Goal: Information Seeking & Learning: Learn about a topic

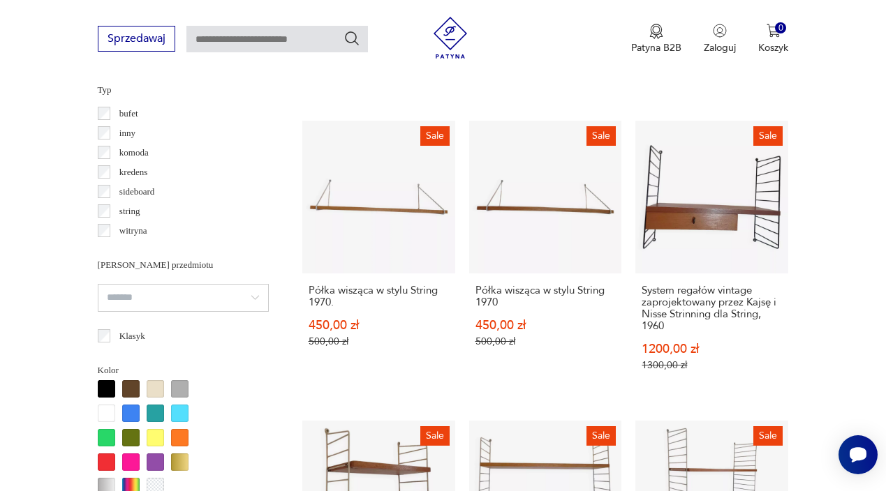
scroll to position [17, 0]
click at [152, 195] on p "sideboard" at bounding box center [137, 191] width 36 height 15
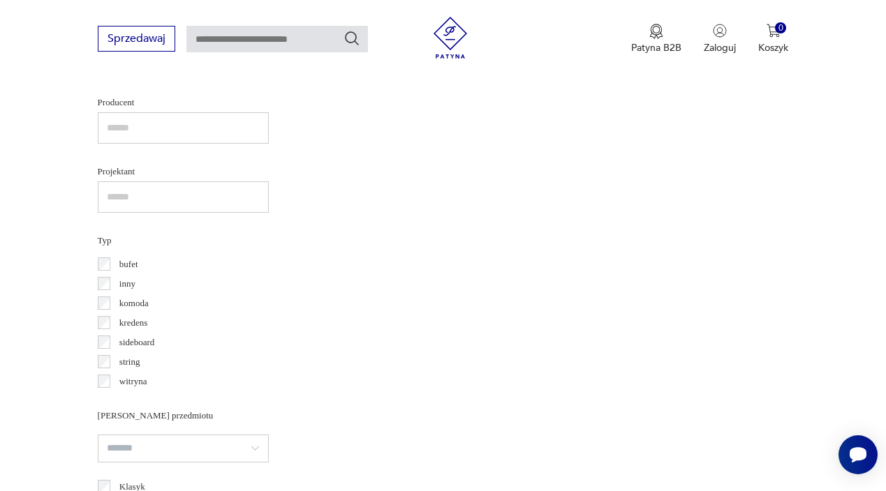
scroll to position [922, 0]
click at [131, 364] on p "string" at bounding box center [129, 361] width 21 height 15
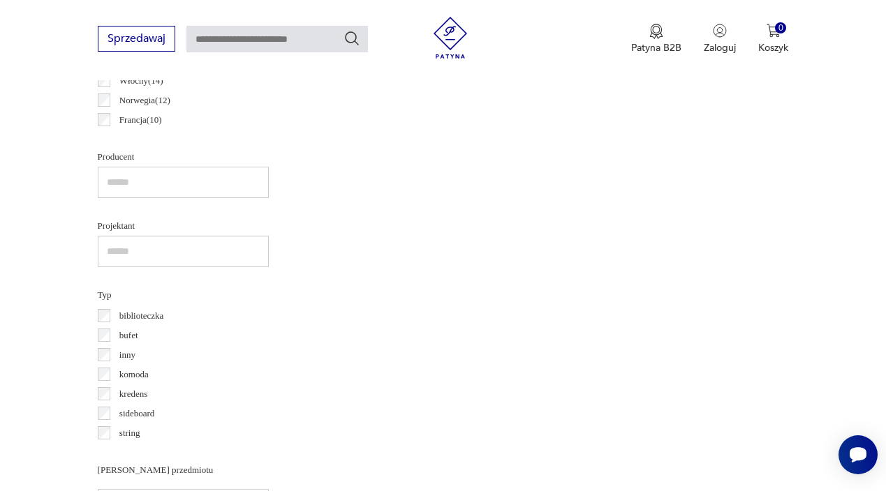
click at [128, 412] on p "sideboard" at bounding box center [137, 413] width 36 height 15
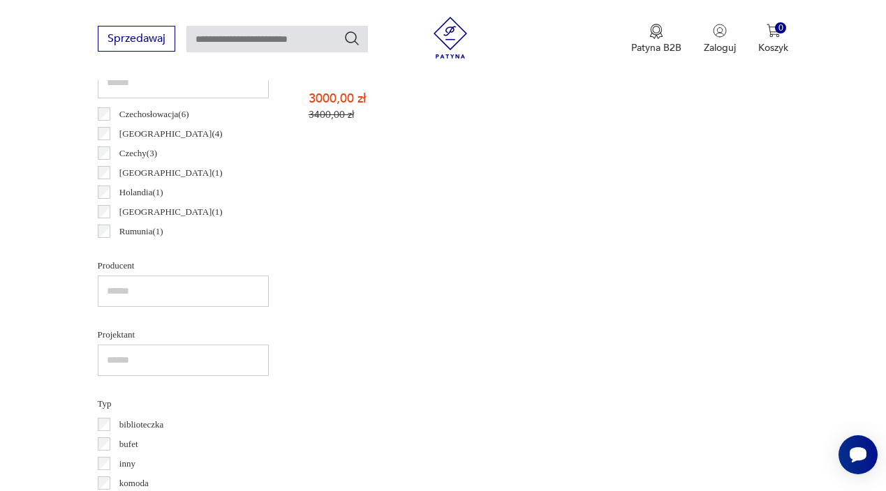
scroll to position [963, 0]
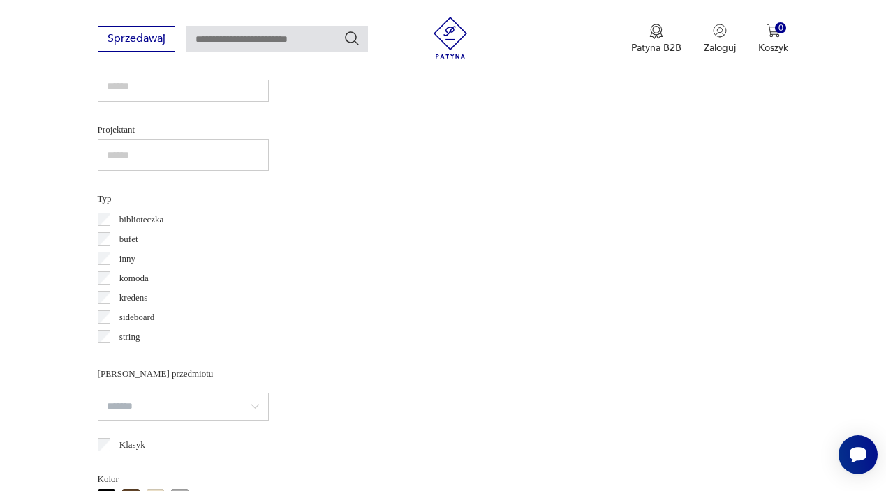
click at [130, 339] on p "string" at bounding box center [129, 336] width 21 height 15
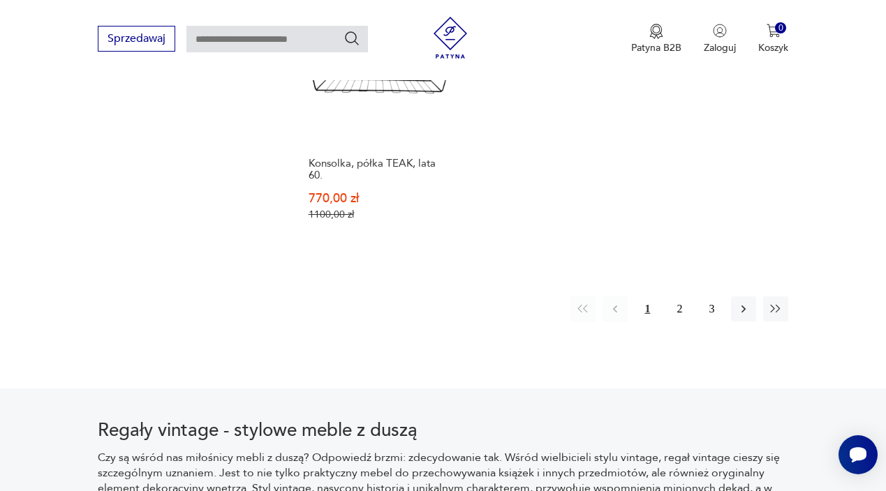
scroll to position [2115, 0]
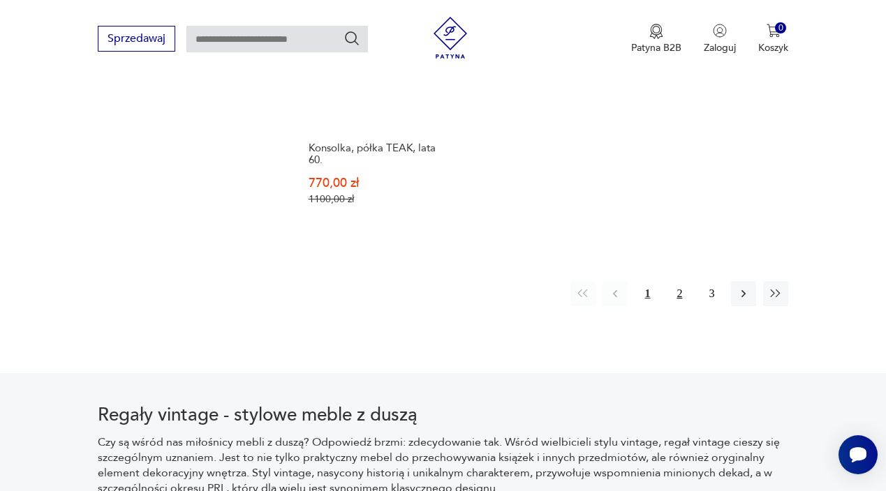
click at [679, 306] on button "2" at bounding box center [678, 293] width 25 height 25
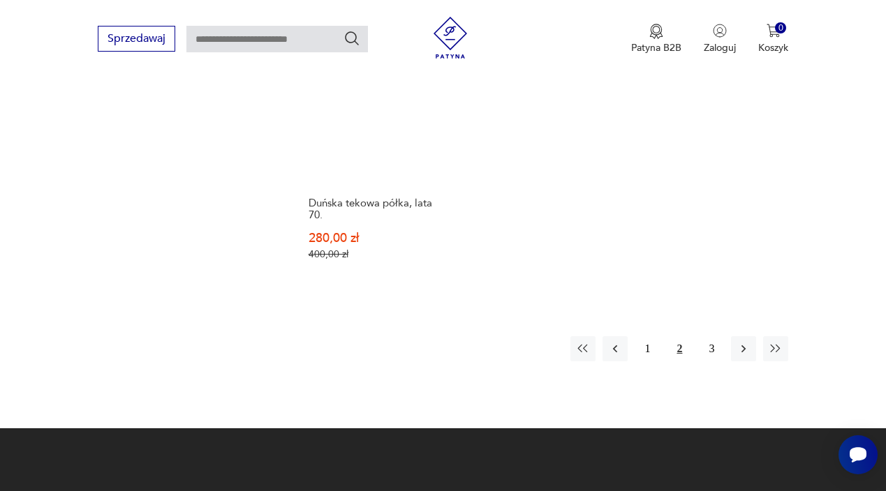
scroll to position [2117, 0]
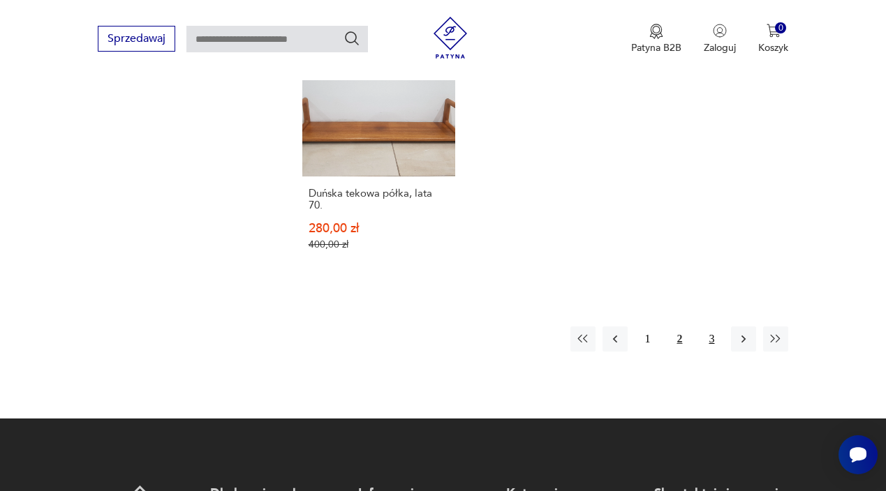
click at [707, 337] on button "3" at bounding box center [711, 339] width 25 height 25
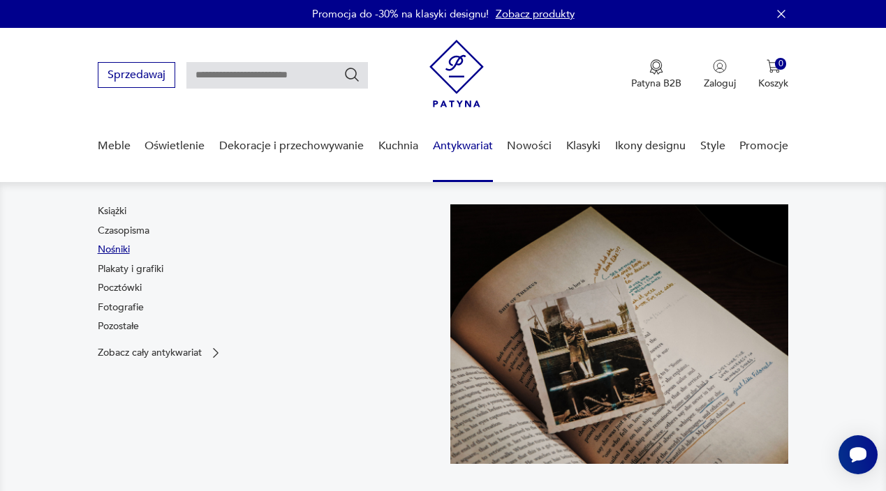
click at [114, 250] on link "Nośniki" at bounding box center [114, 250] width 32 height 14
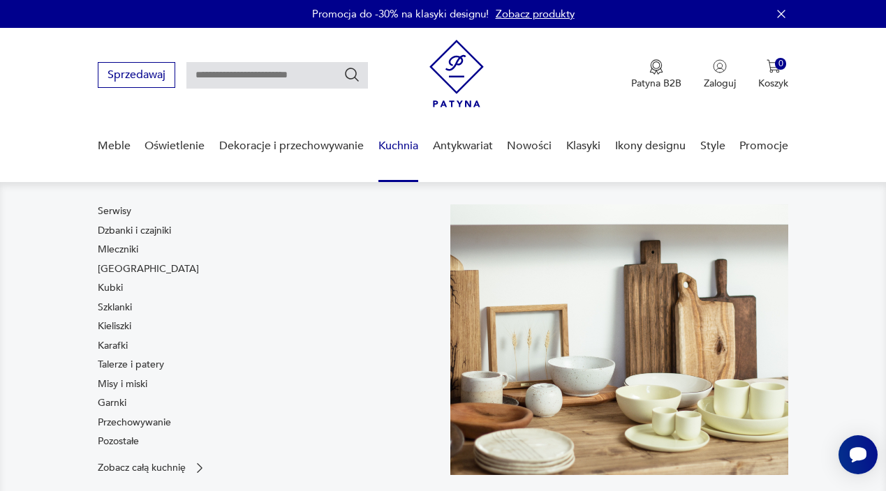
click at [396, 155] on link "Kuchnia" at bounding box center [398, 146] width 40 height 54
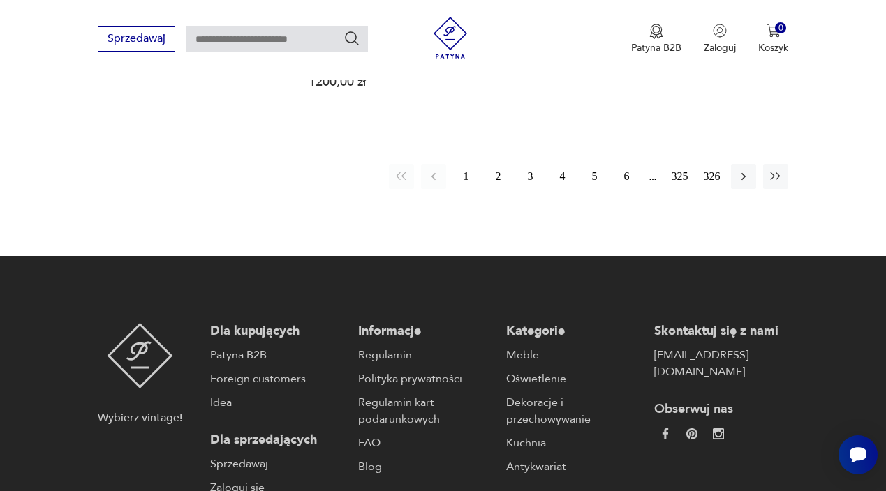
scroll to position [2089, 0]
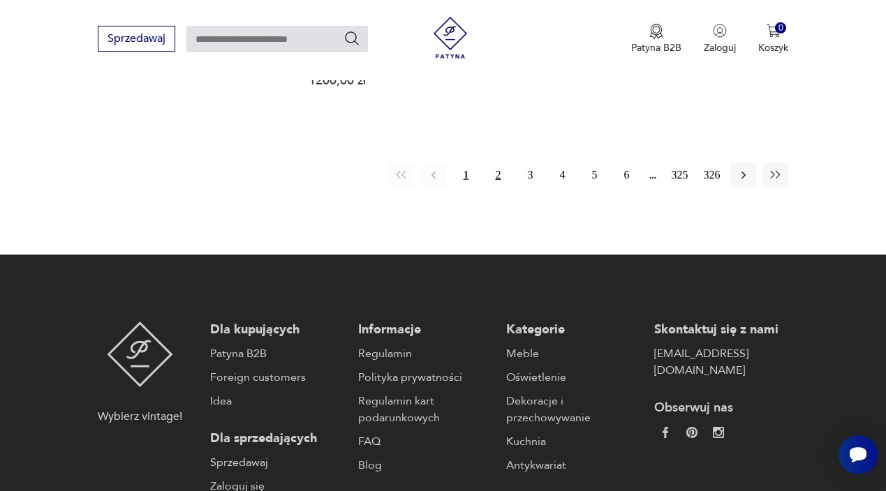
click at [496, 188] on button "2" at bounding box center [497, 175] width 25 height 25
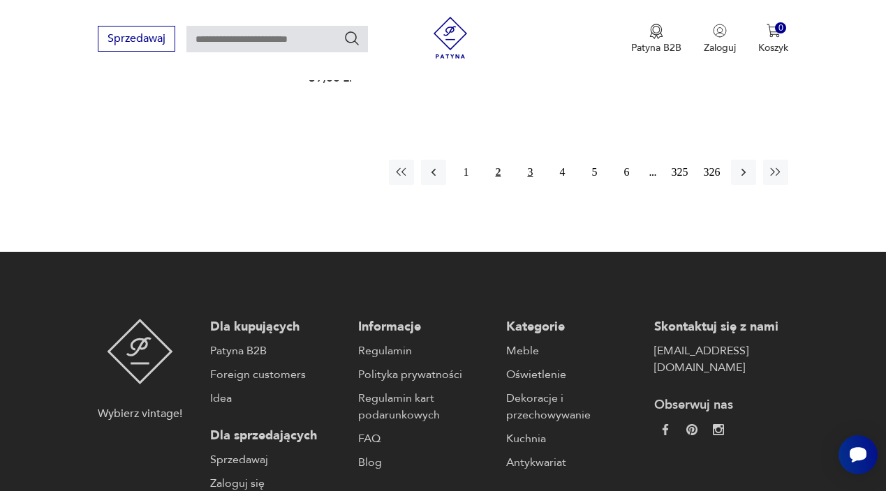
click at [532, 185] on button "3" at bounding box center [529, 172] width 25 height 25
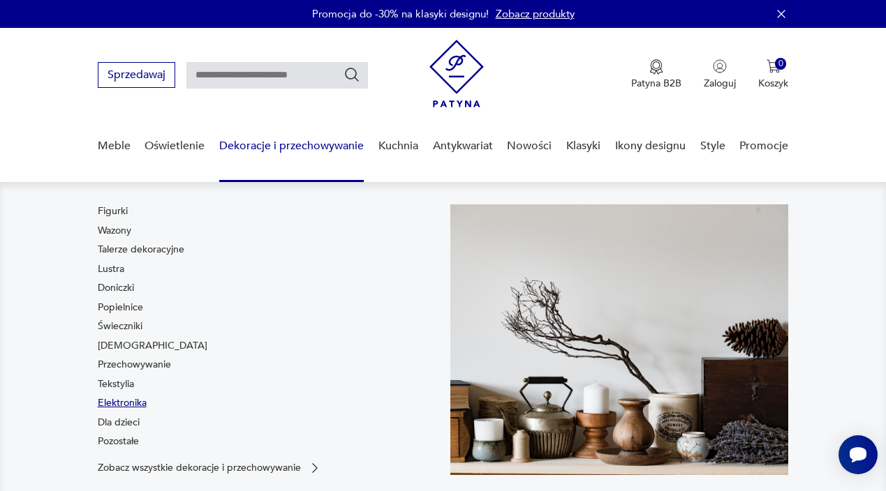
click at [121, 400] on link "Elektronika" at bounding box center [122, 403] width 49 height 14
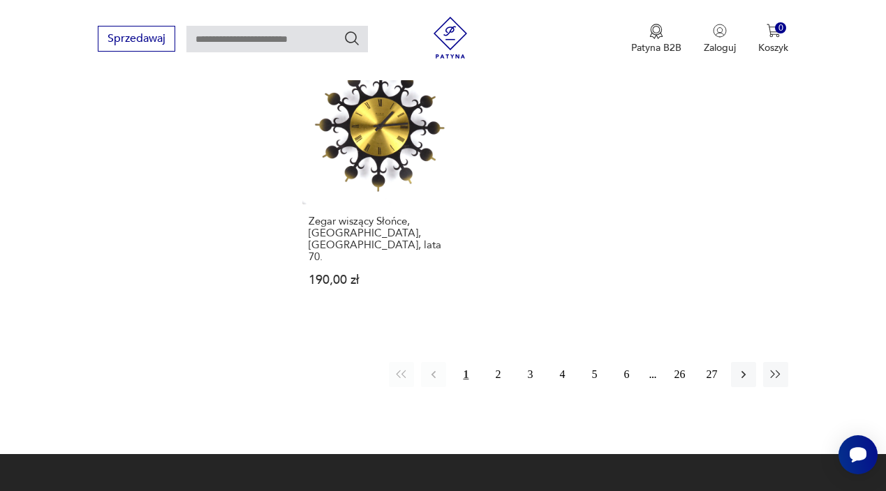
scroll to position [2060, 0]
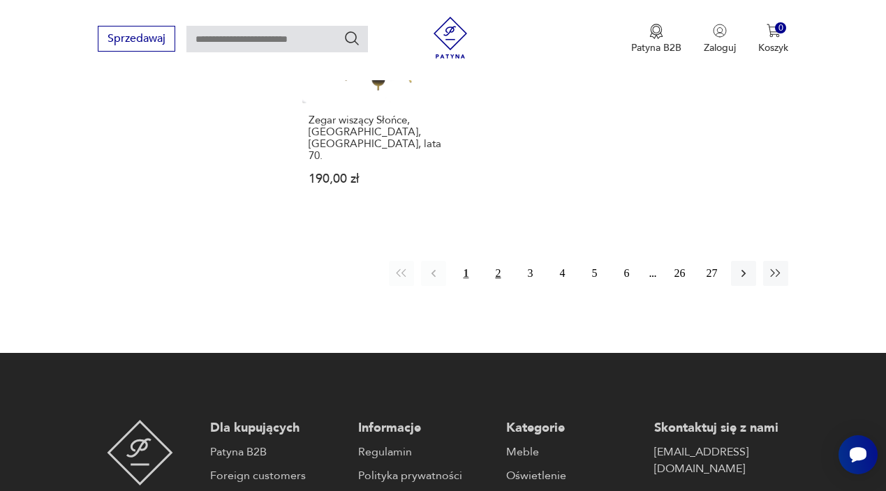
click at [496, 282] on button "2" at bounding box center [497, 273] width 25 height 25
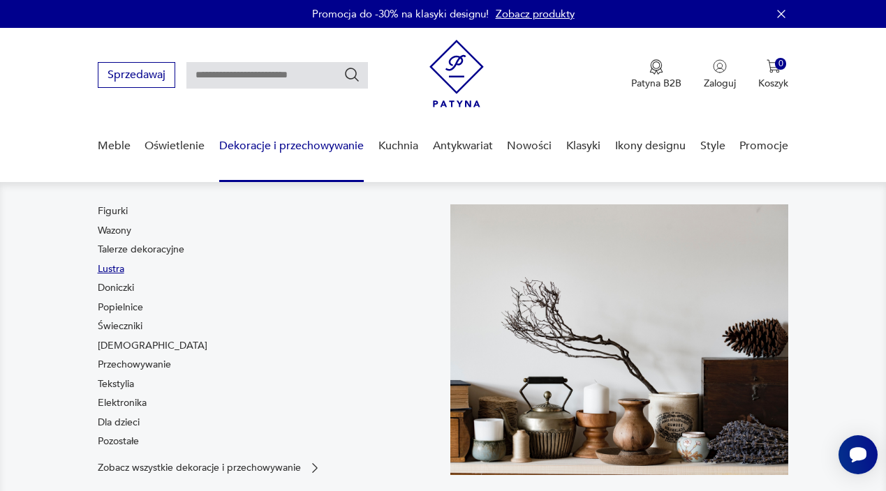
click at [110, 270] on link "Lustra" at bounding box center [111, 269] width 27 height 14
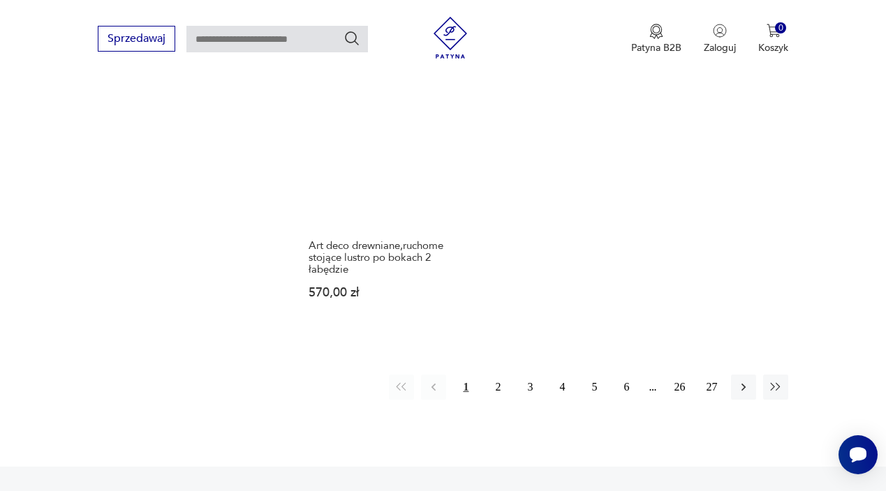
scroll to position [1903, 0]
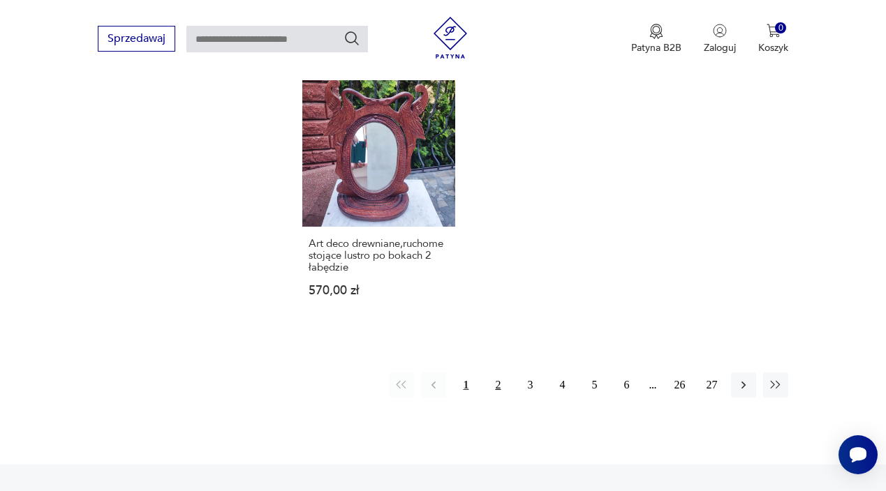
click at [493, 398] on button "2" at bounding box center [497, 385] width 25 height 25
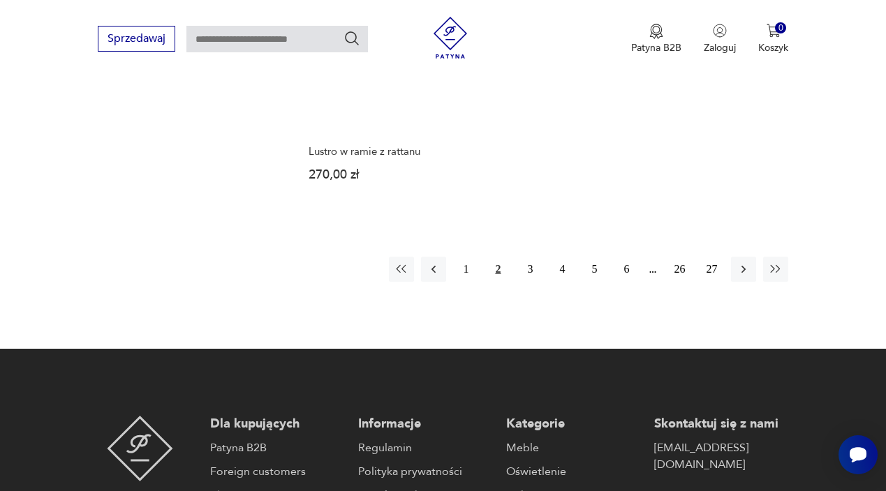
scroll to position [2013, 0]
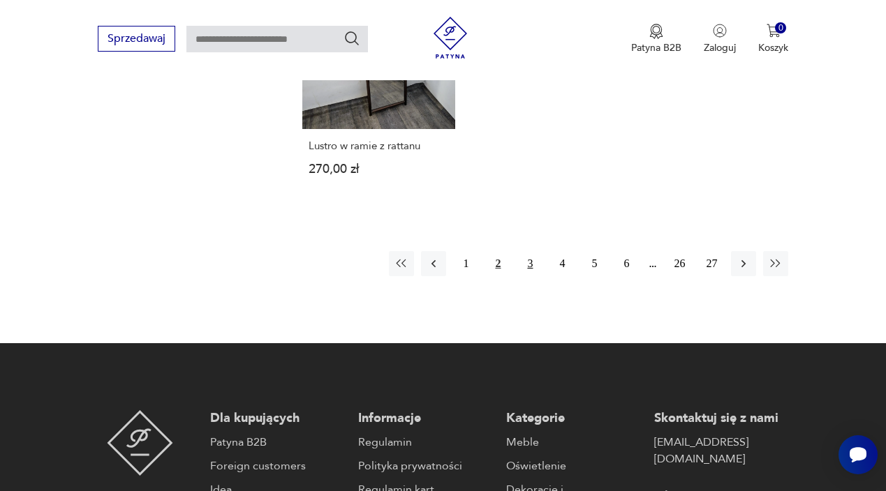
click at [531, 276] on button "3" at bounding box center [529, 263] width 25 height 25
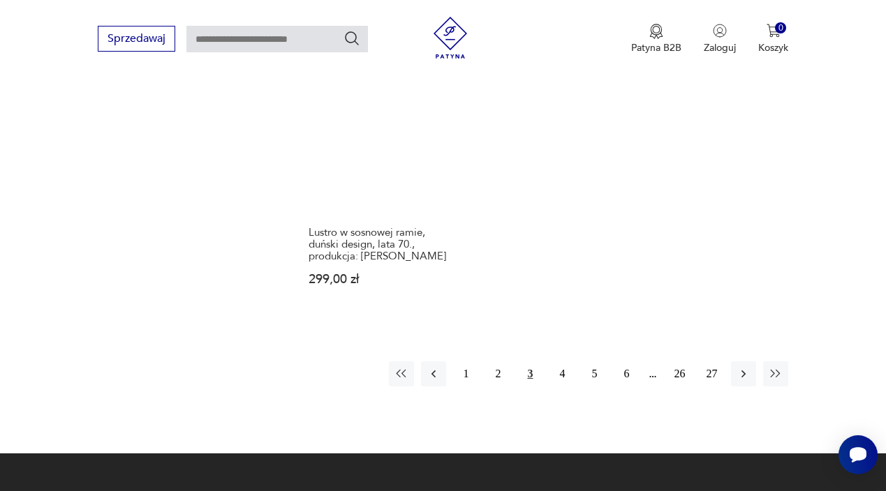
scroll to position [1920, 0]
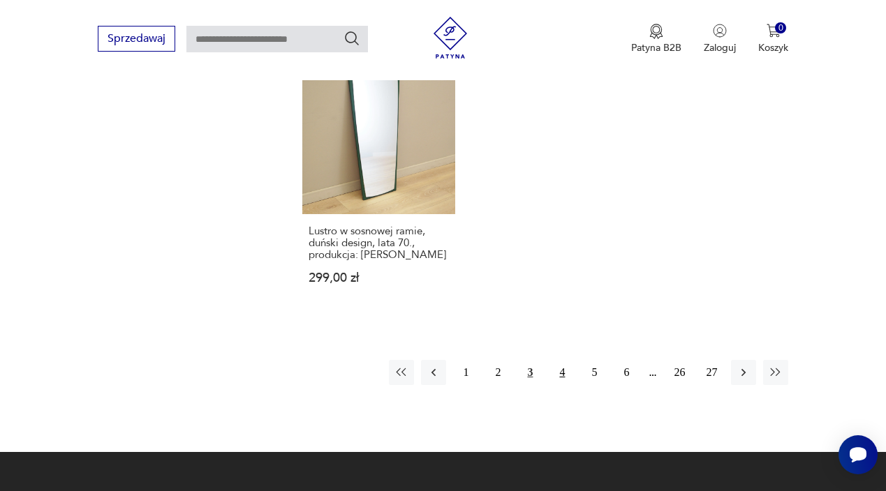
click at [568, 385] on button "4" at bounding box center [561, 372] width 25 height 25
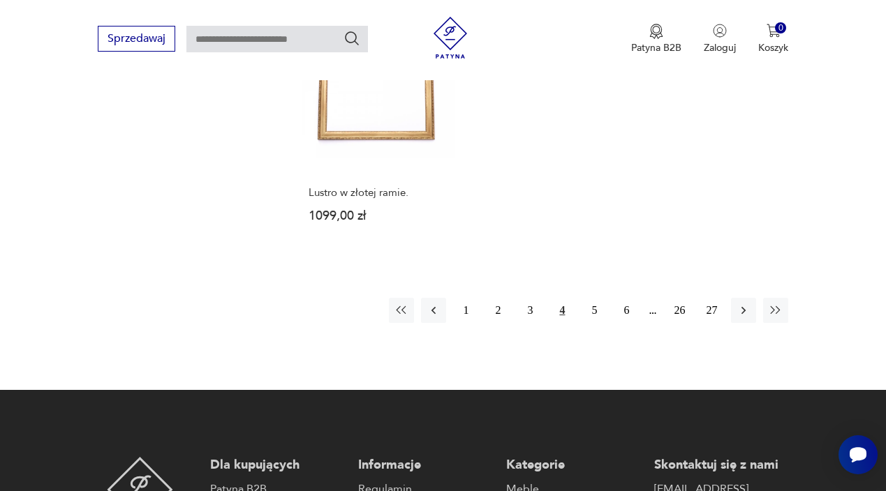
scroll to position [1917, 0]
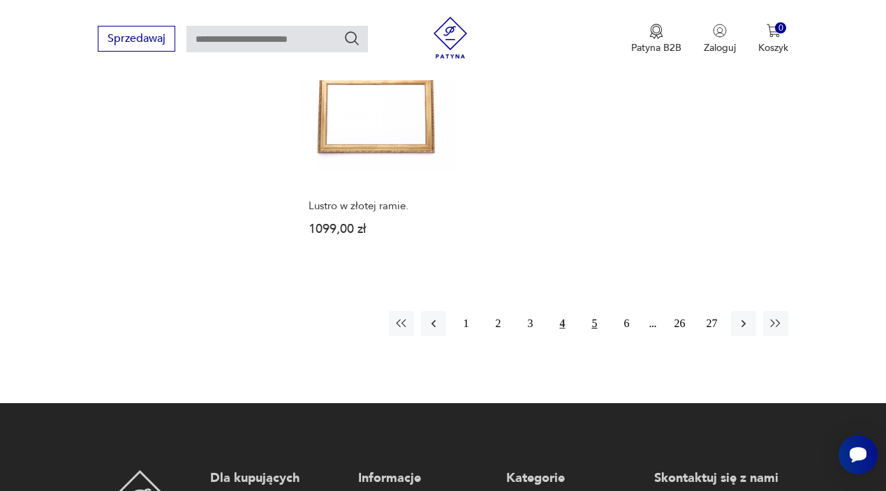
click at [584, 336] on button "5" at bounding box center [593, 323] width 25 height 25
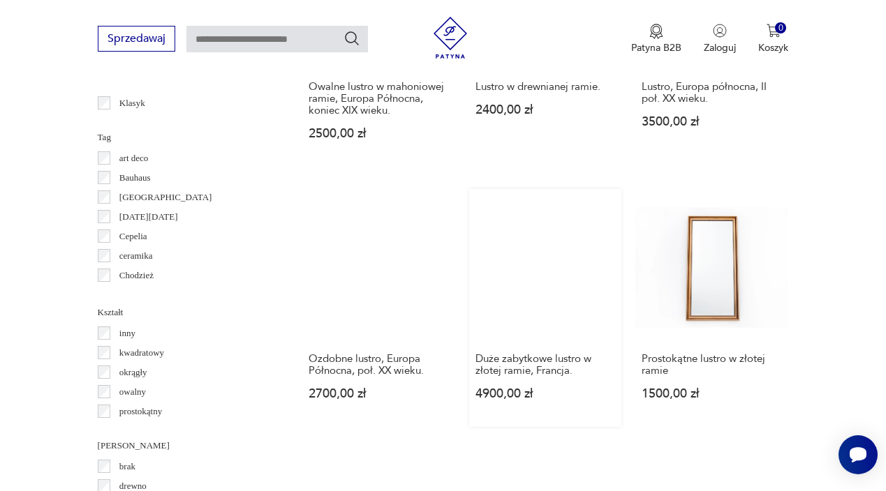
scroll to position [1256, 0]
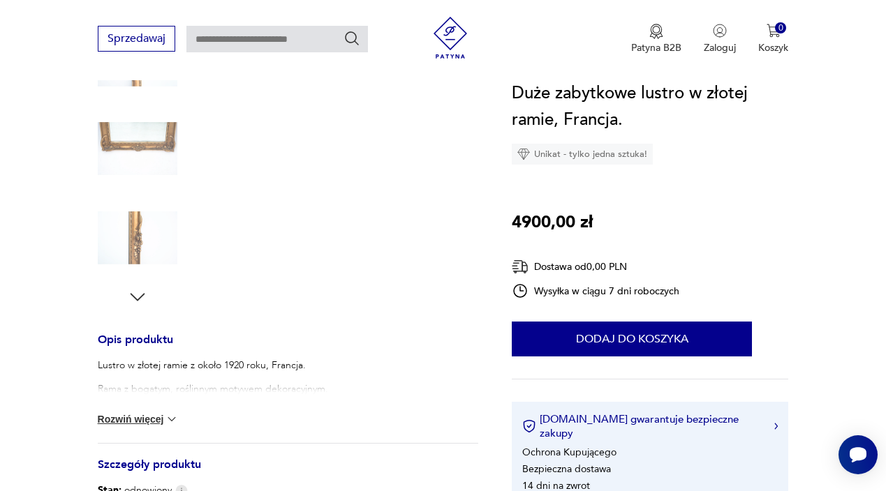
click at [163, 421] on button "Rozwiń więcej" at bounding box center [138, 419] width 81 height 14
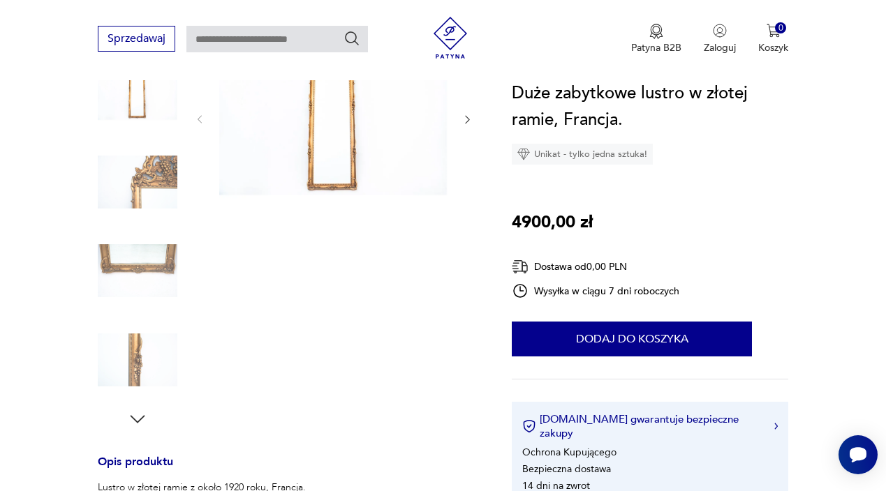
scroll to position [174, 0]
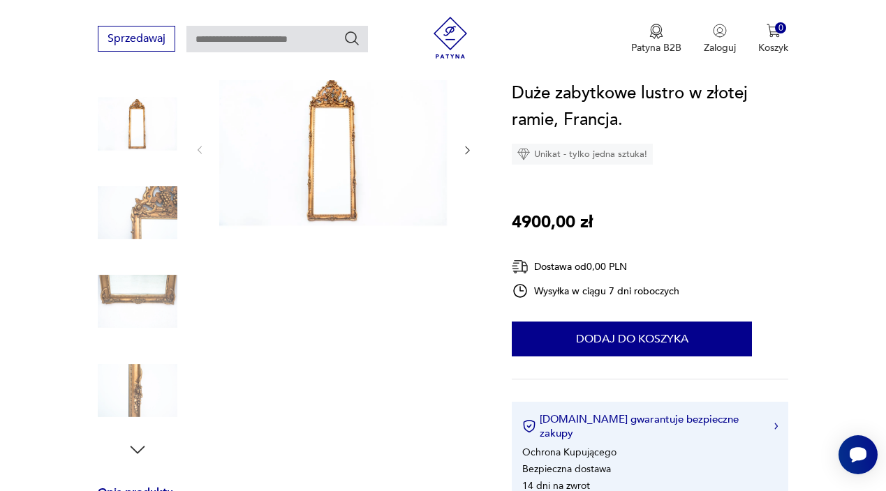
click at [151, 239] on img at bounding box center [138, 213] width 80 height 80
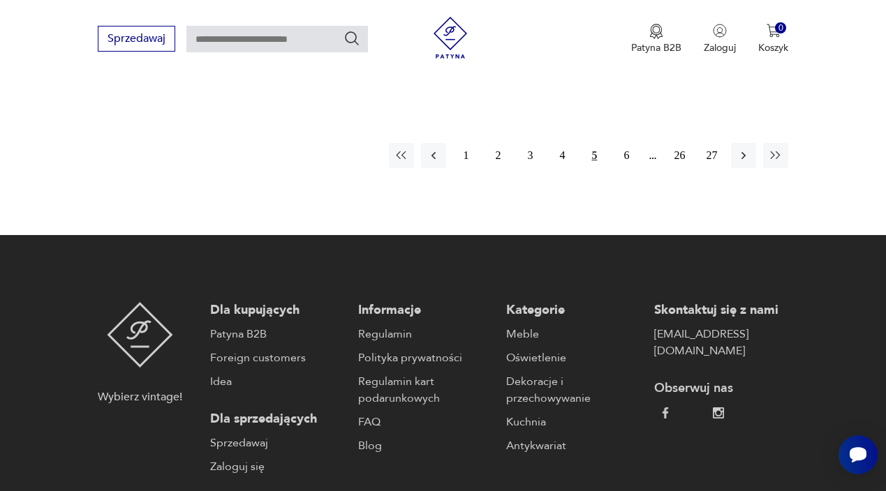
scroll to position [2161, 0]
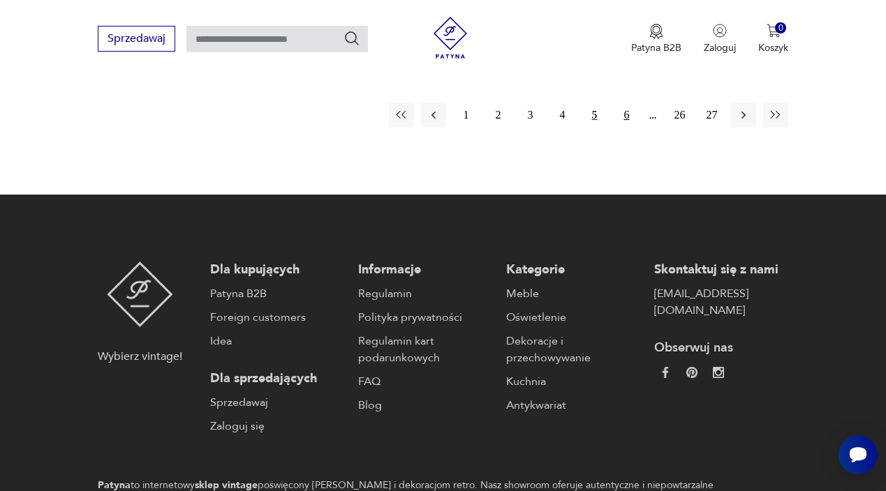
click at [627, 128] on button "6" at bounding box center [625, 115] width 25 height 25
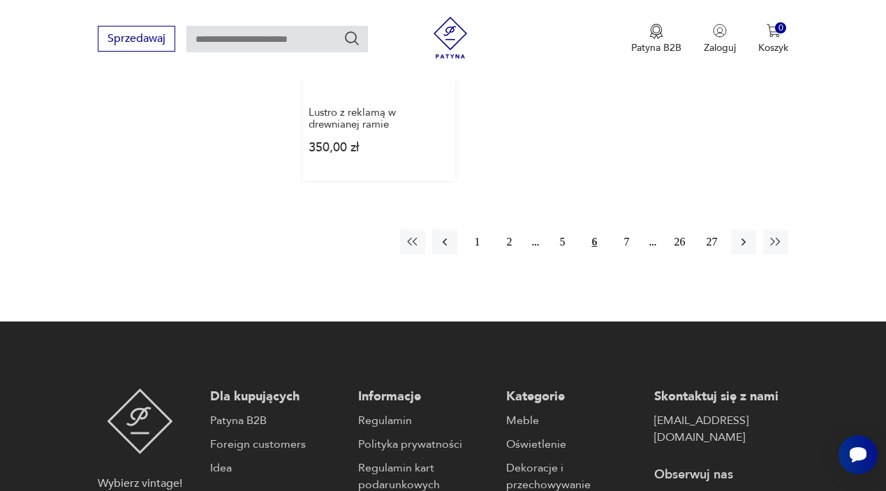
scroll to position [2080, 0]
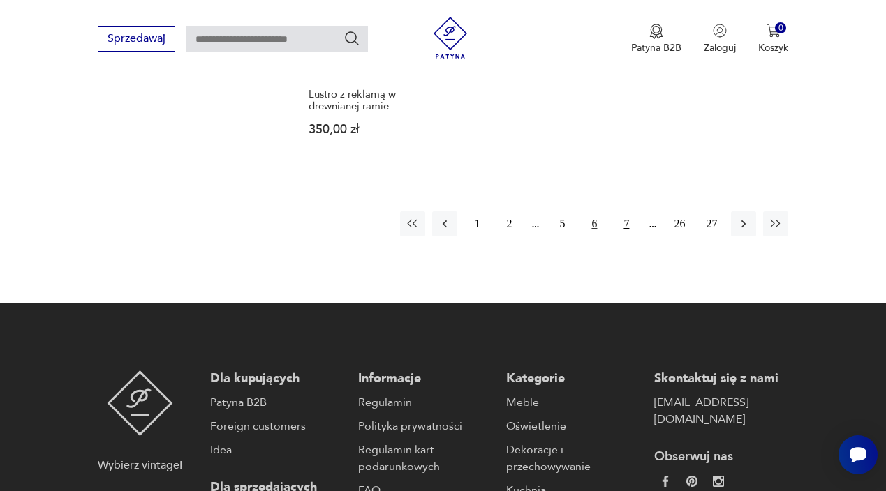
click at [629, 237] on button "7" at bounding box center [625, 223] width 25 height 25
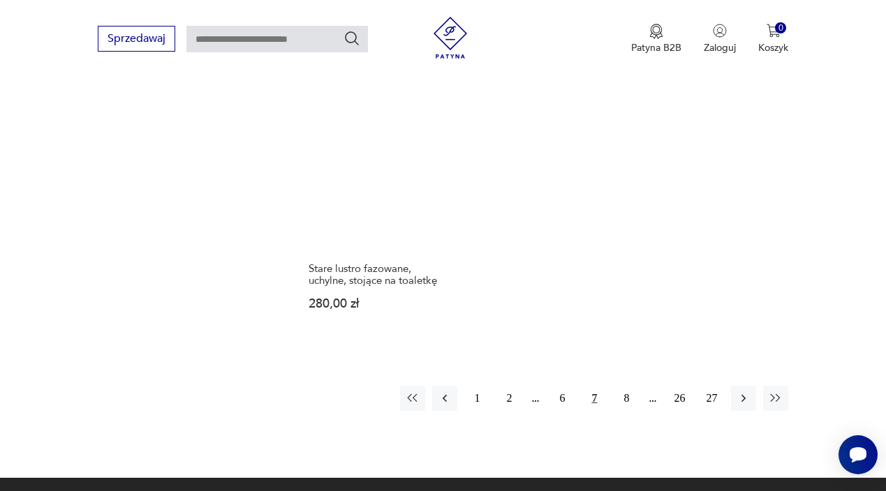
scroll to position [1960, 0]
